Goal: Task Accomplishment & Management: Use online tool/utility

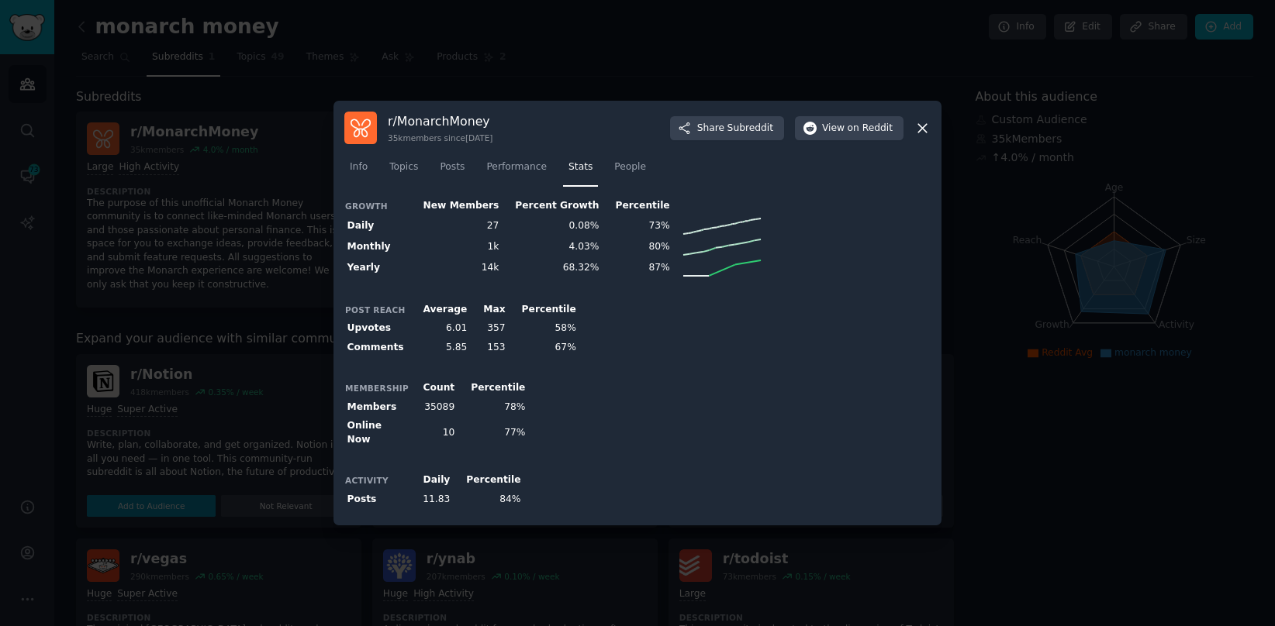
click at [922, 127] on icon at bounding box center [922, 128] width 16 height 16
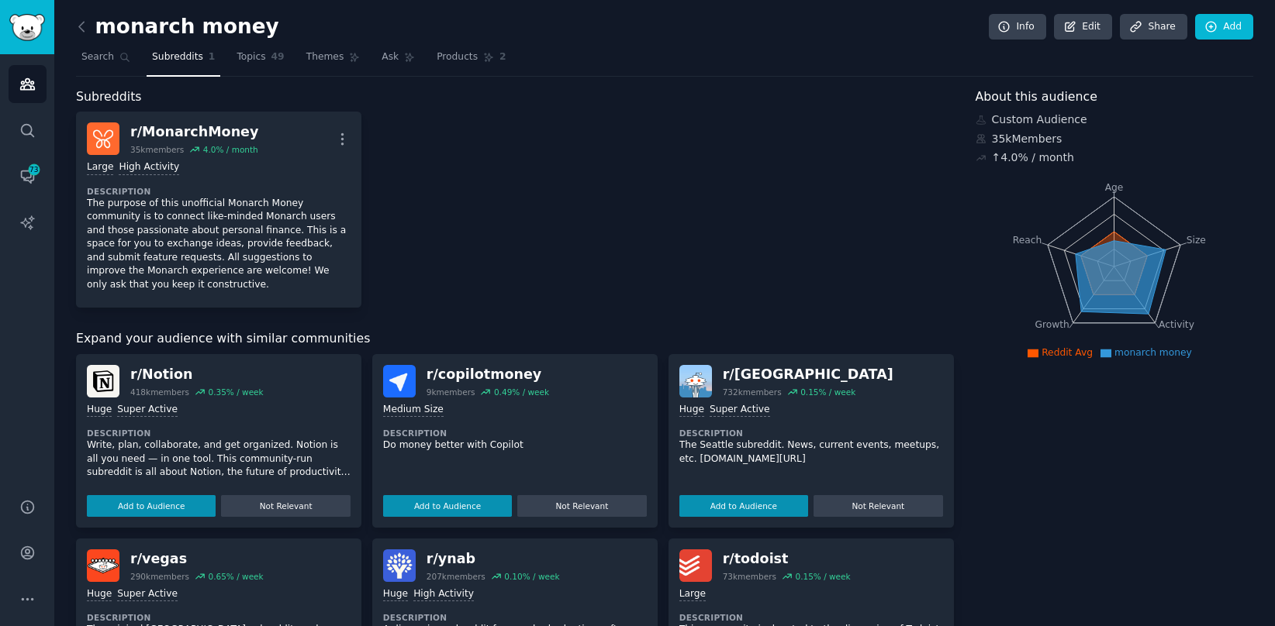
click at [457, 378] on div "r/ copilotmoney" at bounding box center [487, 374] width 123 height 19
click at [508, 434] on dt "Description" at bounding box center [515, 433] width 264 height 11
click at [423, 464] on div "Medium Size Description Do money better with Copilot Add to Audience Not Releva…" at bounding box center [515, 457] width 264 height 119
click at [406, 409] on div "Medium Size" at bounding box center [413, 410] width 60 height 15
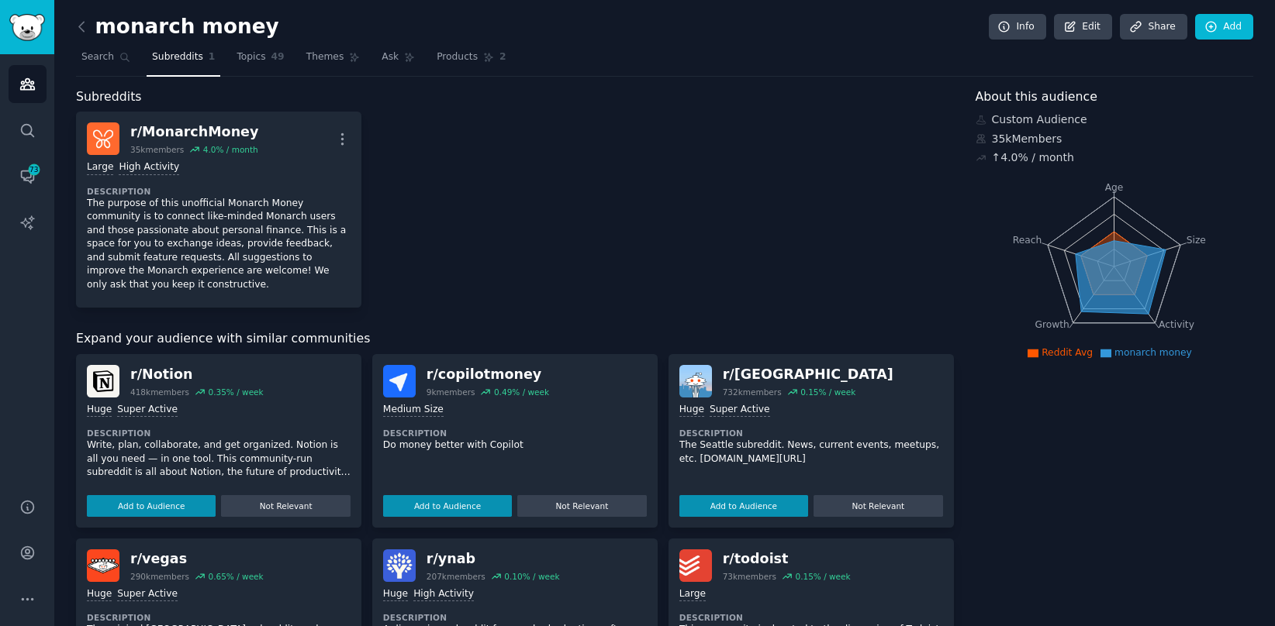
click at [400, 396] on img at bounding box center [399, 381] width 33 height 33
click at [461, 457] on div "1000 - 10,000 members Medium Size Description Do money better with Copilot Add …" at bounding box center [515, 457] width 264 height 119
click at [415, 406] on div "Medium Size" at bounding box center [413, 410] width 60 height 15
click at [392, 390] on img at bounding box center [399, 381] width 33 height 33
click at [471, 375] on div "r/ copilotmoney" at bounding box center [487, 374] width 123 height 19
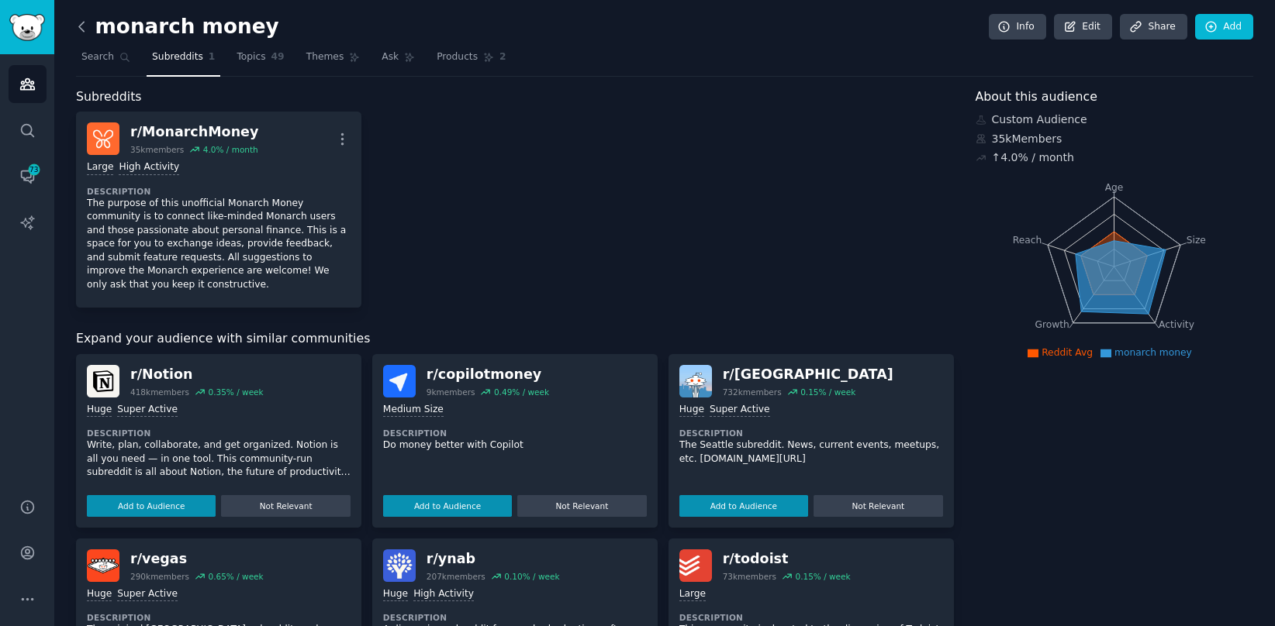
click at [81, 29] on icon at bounding box center [81, 26] width 5 height 9
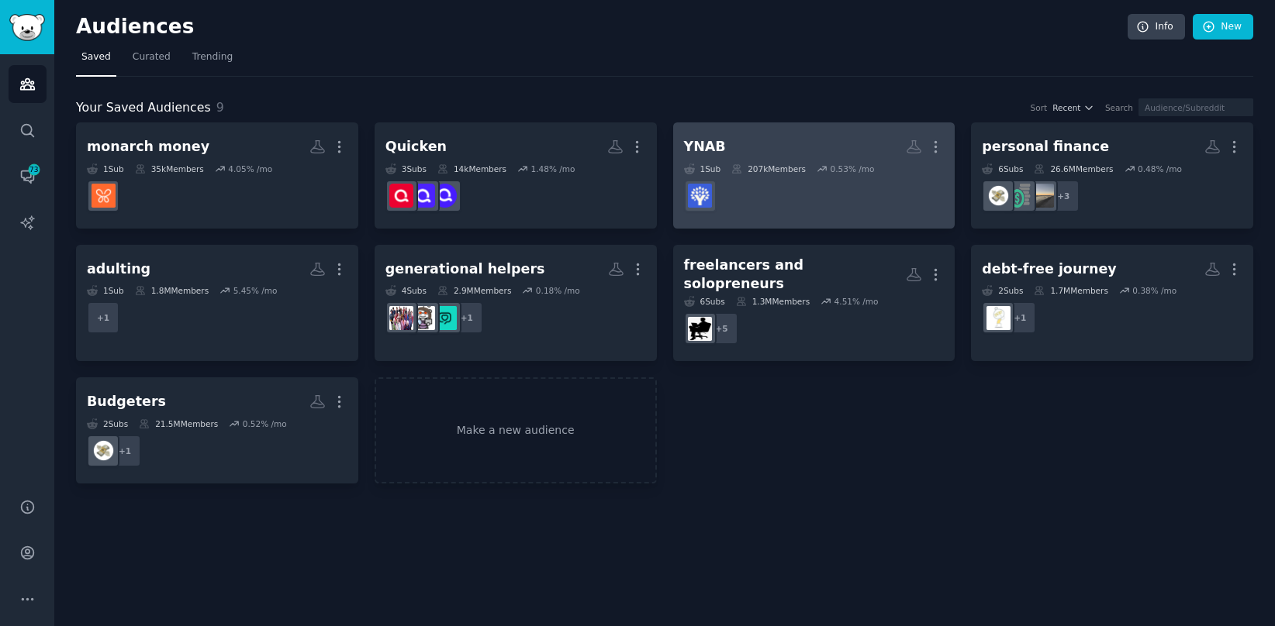
click at [838, 202] on dd at bounding box center [814, 195] width 261 height 43
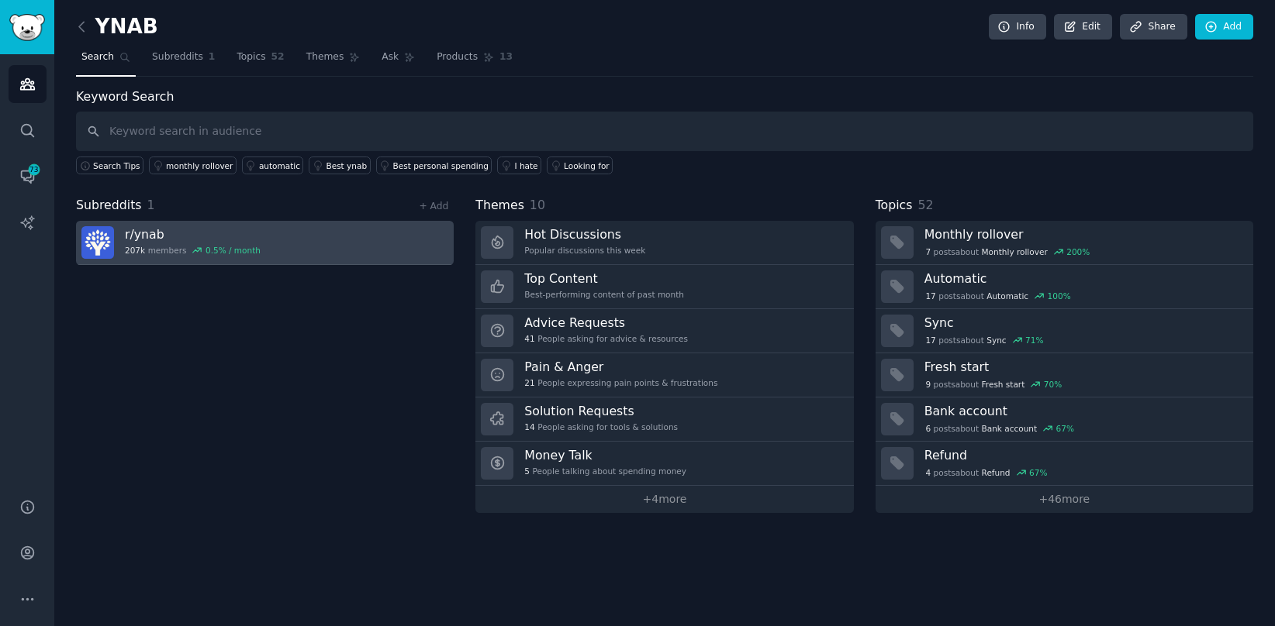
click at [212, 230] on h3 "r/ ynab" at bounding box center [193, 234] width 136 height 16
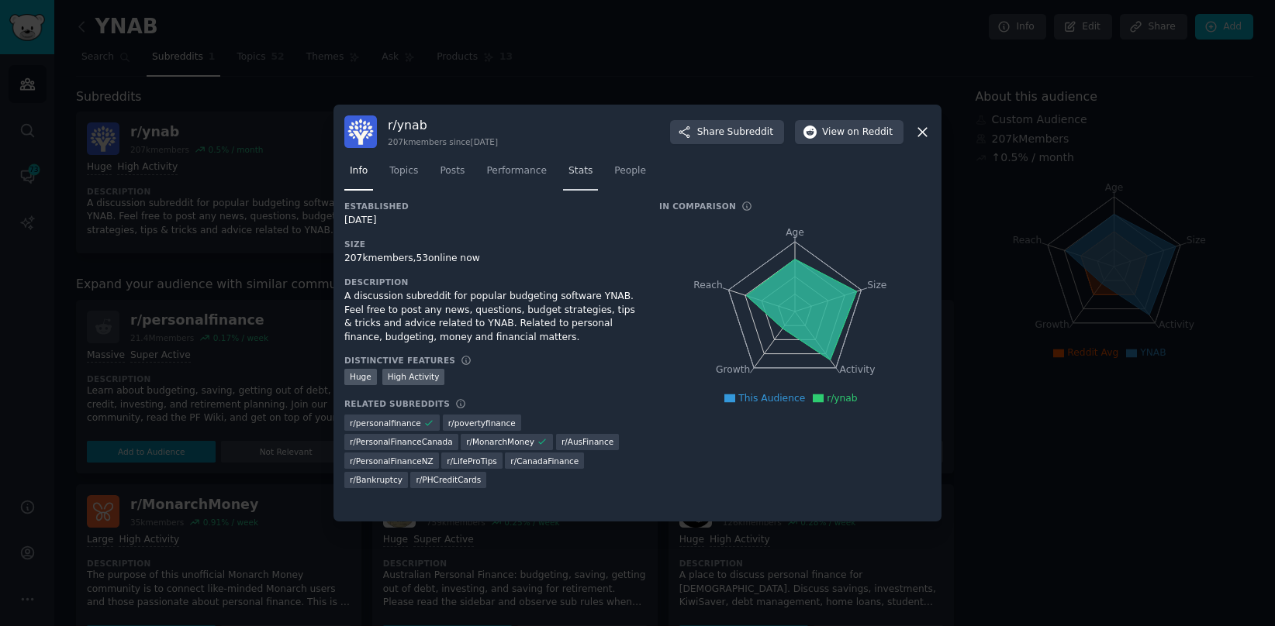
click at [581, 173] on span "Stats" at bounding box center [580, 171] width 24 height 14
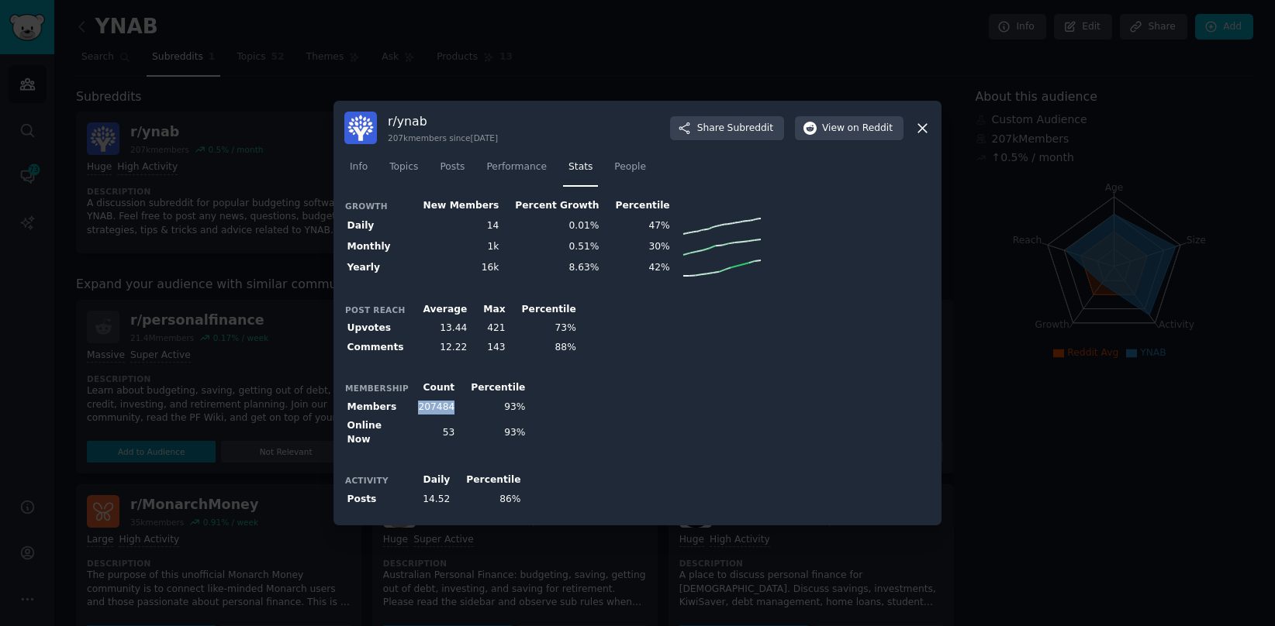
drag, startPoint x: 417, startPoint y: 413, endPoint x: 450, endPoint y: 418, distance: 33.7
click at [450, 417] on td "207484" at bounding box center [433, 407] width 48 height 19
copy td "207484"
click at [927, 129] on icon at bounding box center [922, 128] width 16 height 16
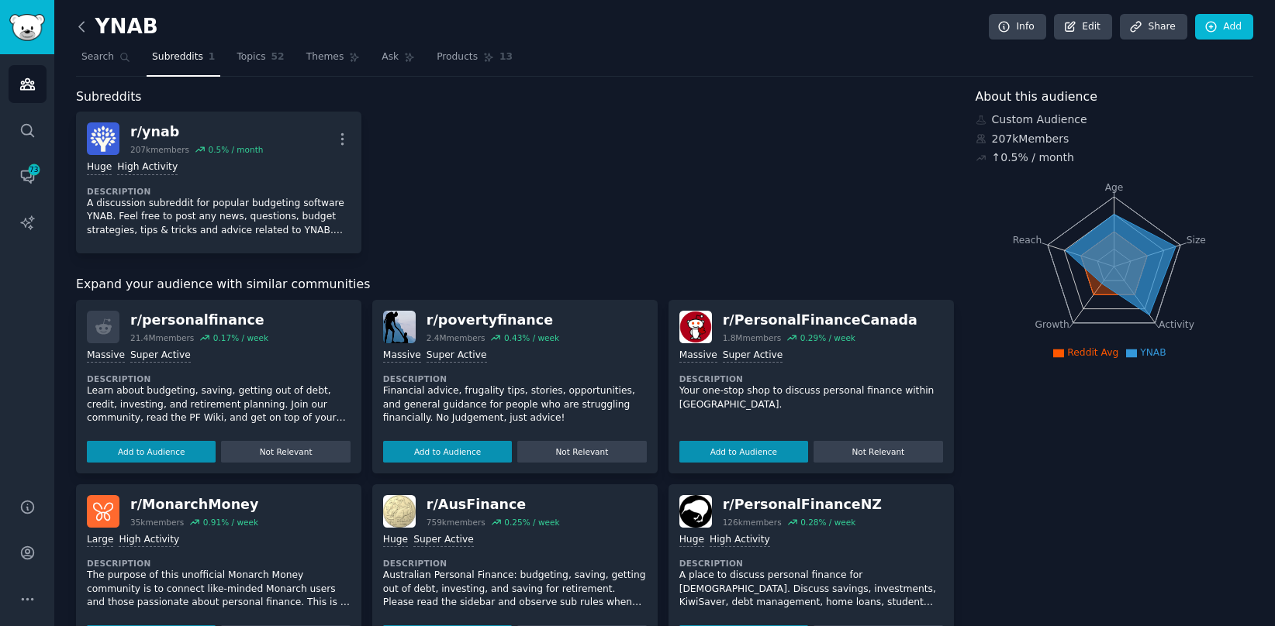
click at [89, 19] on icon at bounding box center [82, 27] width 16 height 16
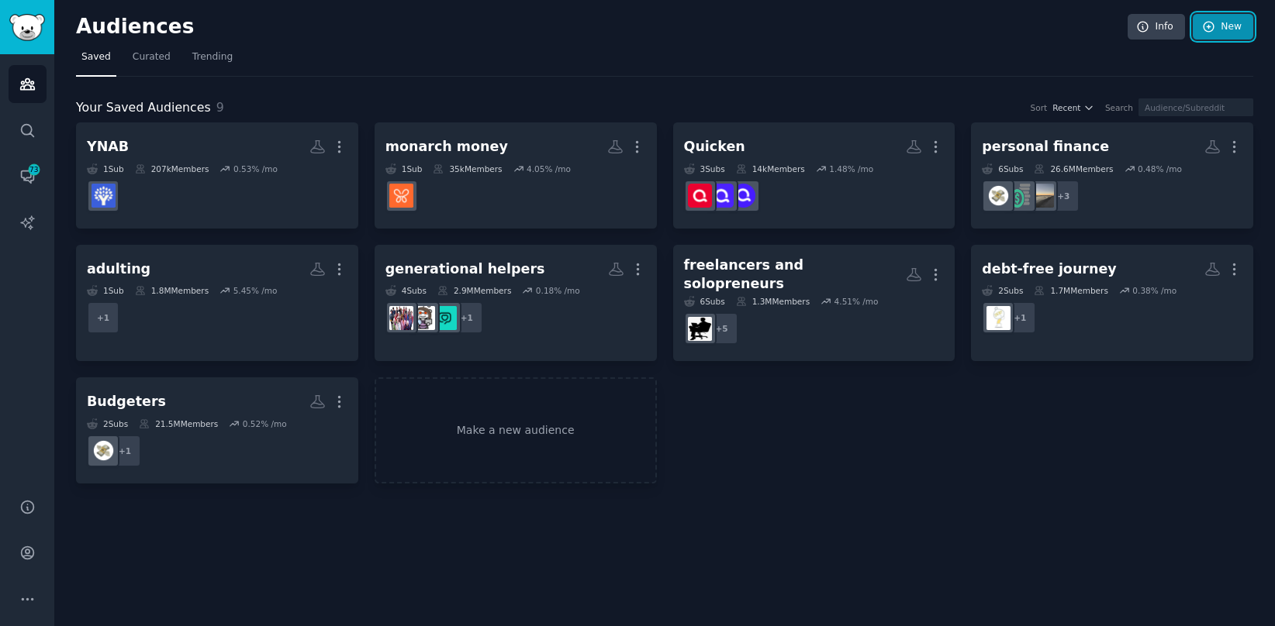
click at [1231, 33] on link "New" at bounding box center [1223, 27] width 60 height 26
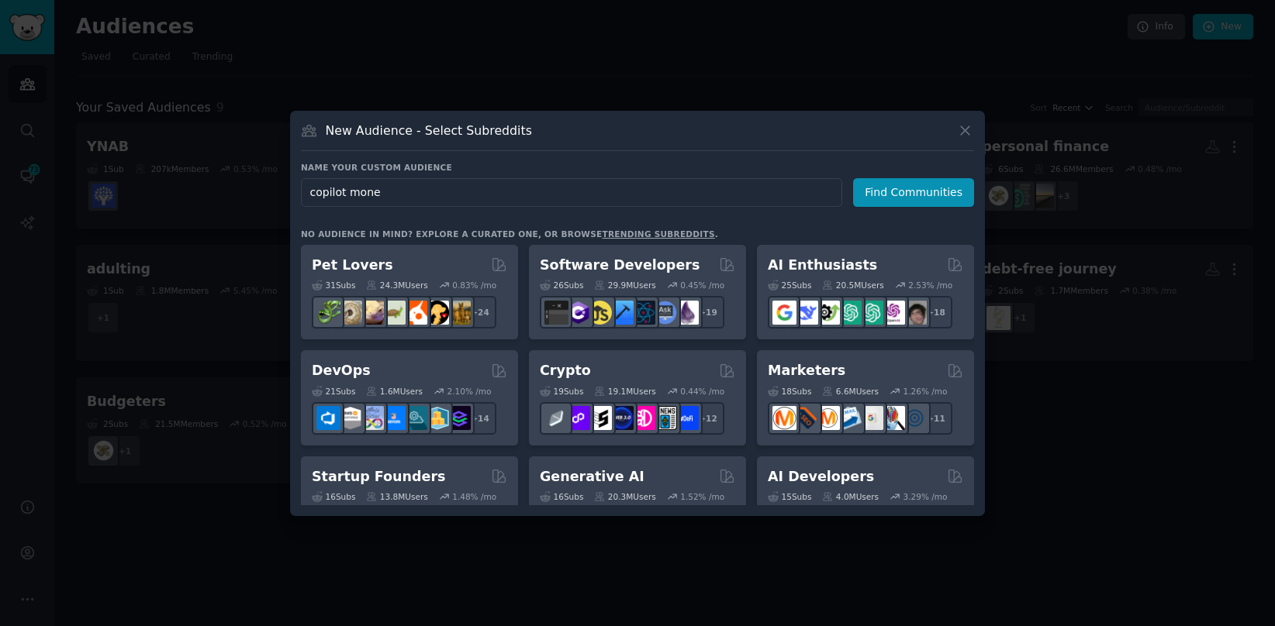
type input "copilot money"
click button "Find Communities" at bounding box center [913, 192] width 121 height 29
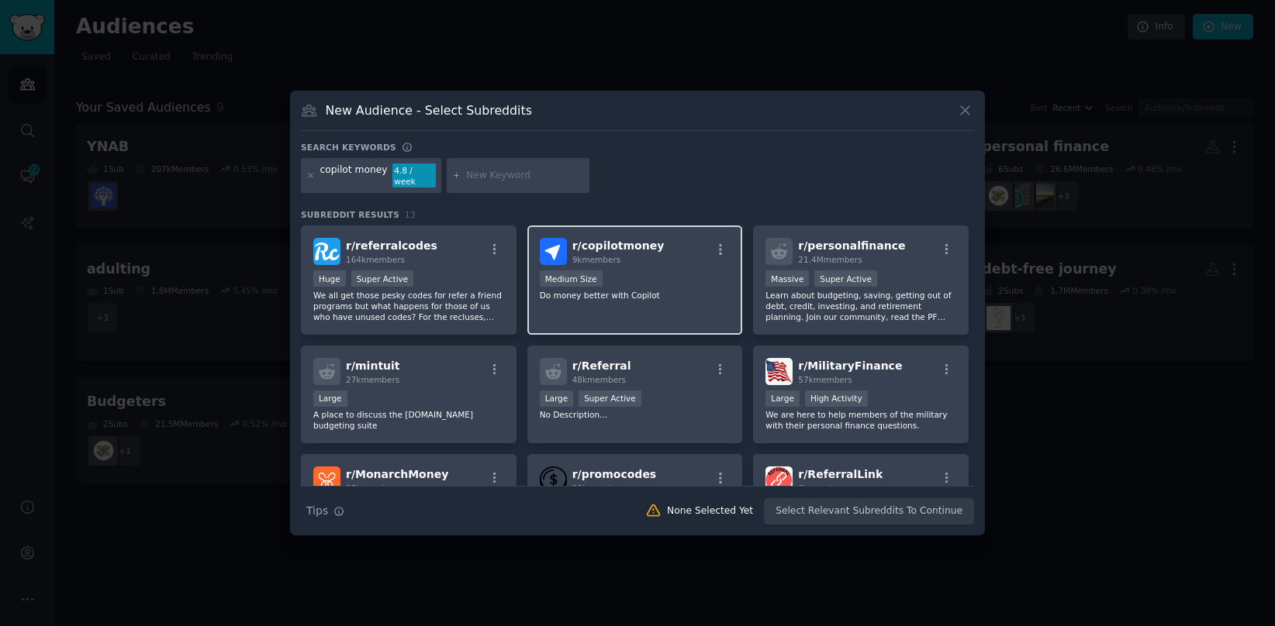
click at [696, 262] on div "r/ copilotmoney 9k members Medium Size Do money better with Copilot" at bounding box center [635, 280] width 216 height 109
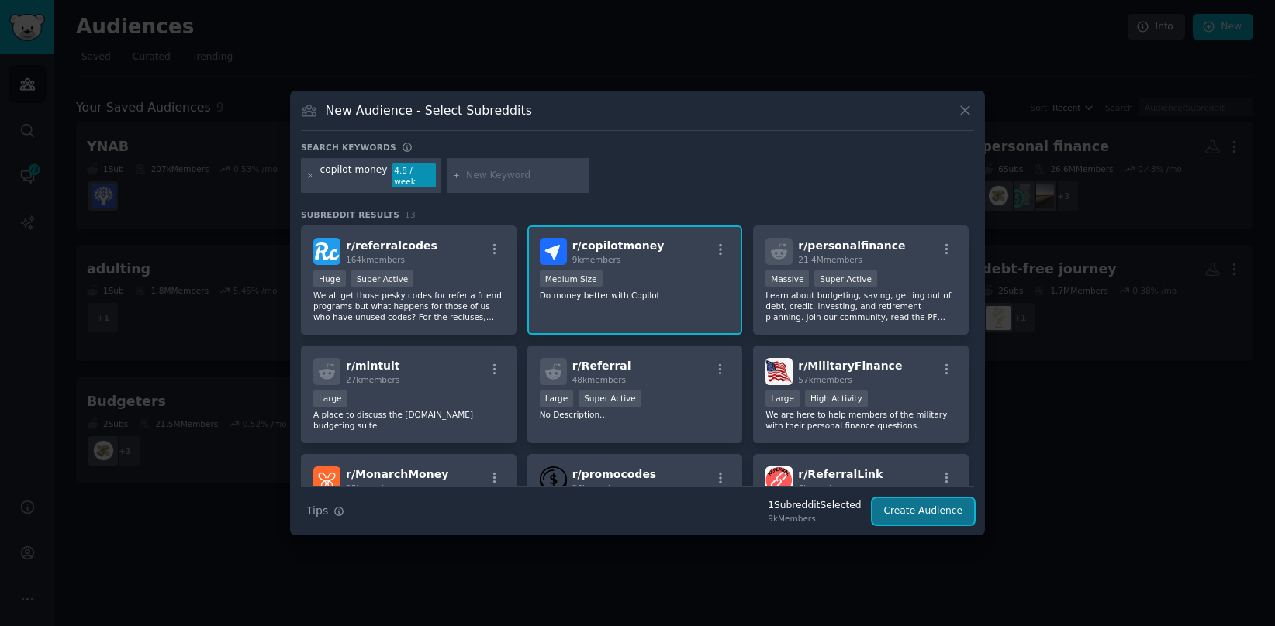
click at [921, 512] on button "Create Audience" at bounding box center [923, 512] width 102 height 26
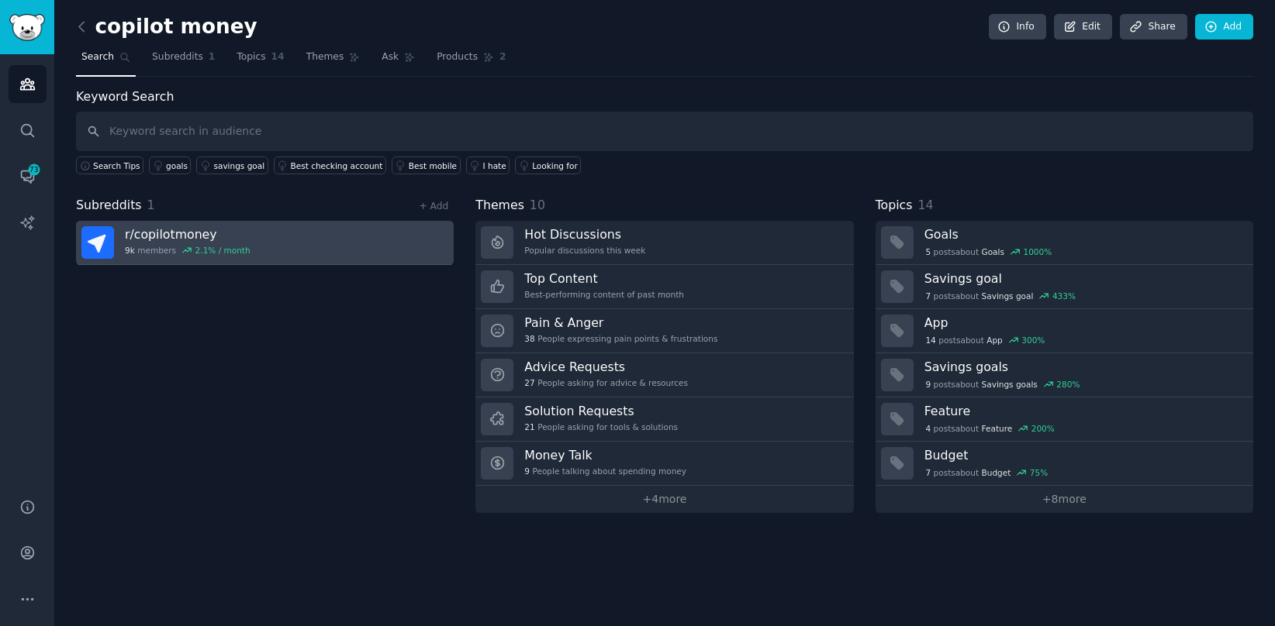
click at [268, 250] on link "r/ copilotmoney 9k members 2.1 % / month" at bounding box center [265, 243] width 378 height 44
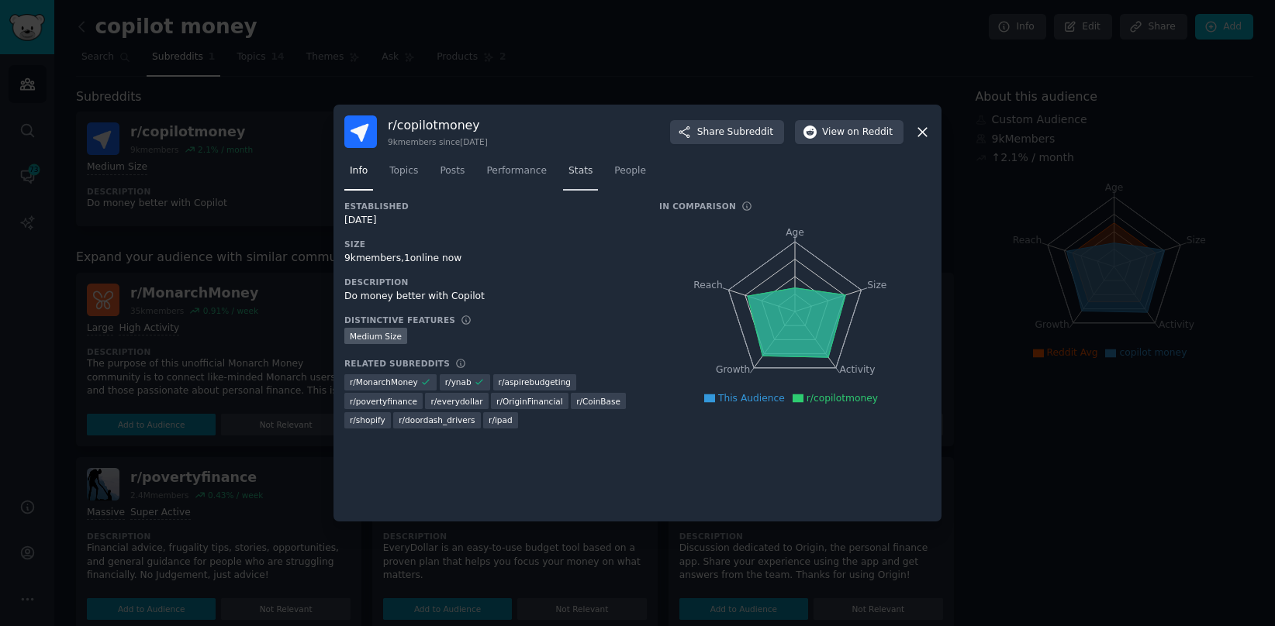
click at [580, 170] on span "Stats" at bounding box center [580, 171] width 24 height 14
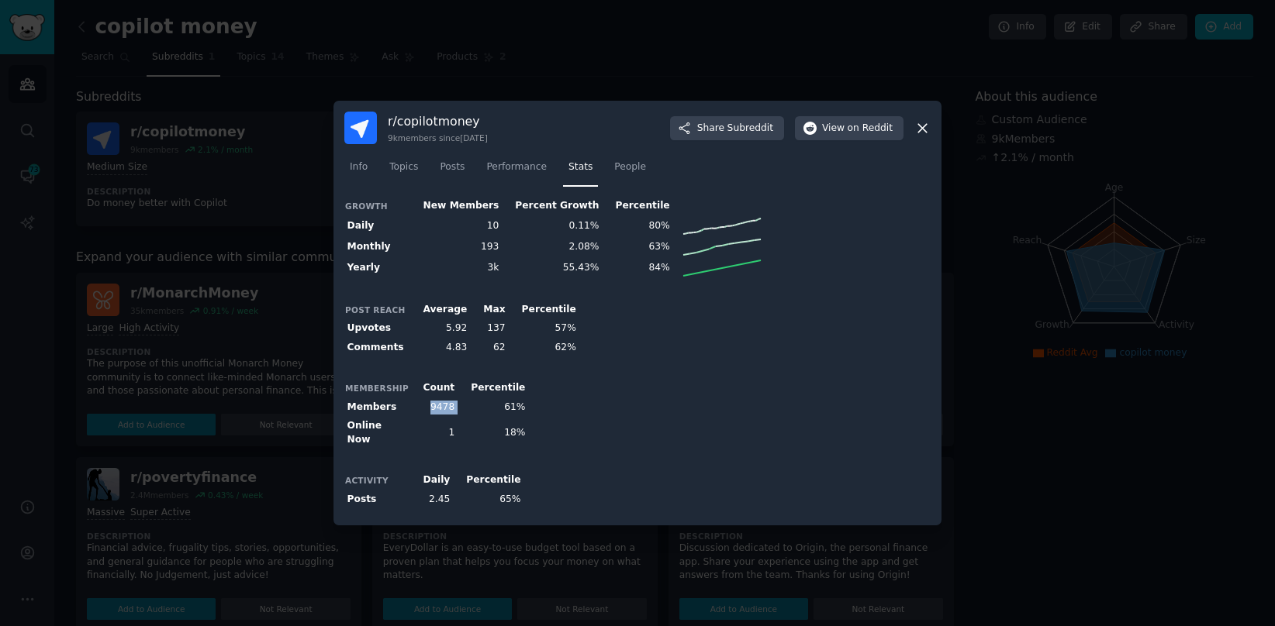
drag, startPoint x: 429, startPoint y: 410, endPoint x: 454, endPoint y: 416, distance: 25.6
click at [454, 416] on tr "Members 9478 61%" at bounding box center [436, 407] width 184 height 19
copy td "9478"
